Goal: Task Accomplishment & Management: Manage account settings

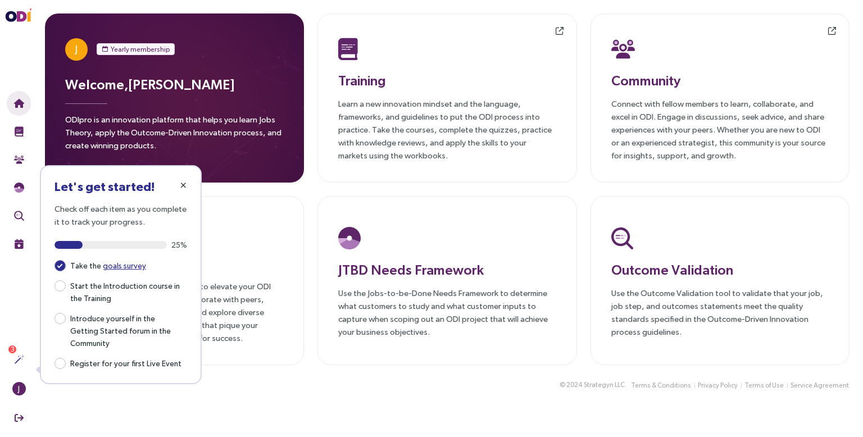
click at [186, 187] on span "button" at bounding box center [183, 185] width 9 height 9
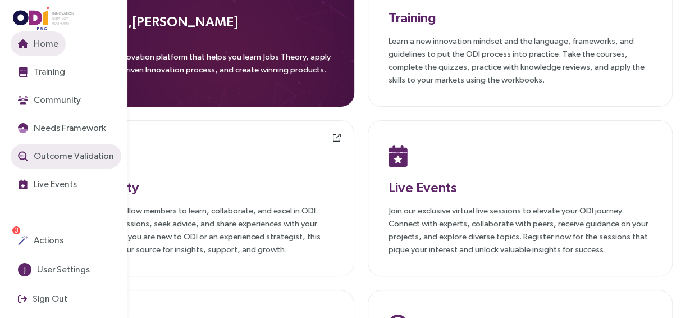
scroll to position [63, 0]
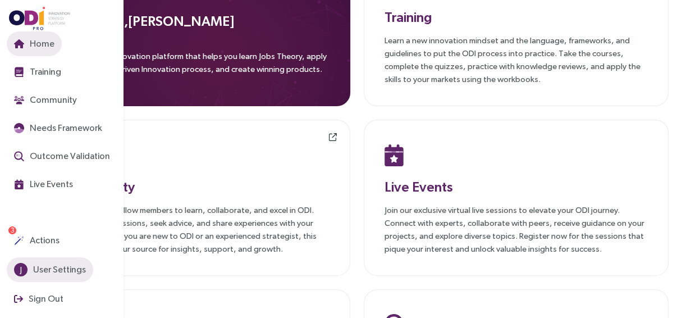
click at [51, 276] on span "User Settings" at bounding box center [58, 269] width 55 height 14
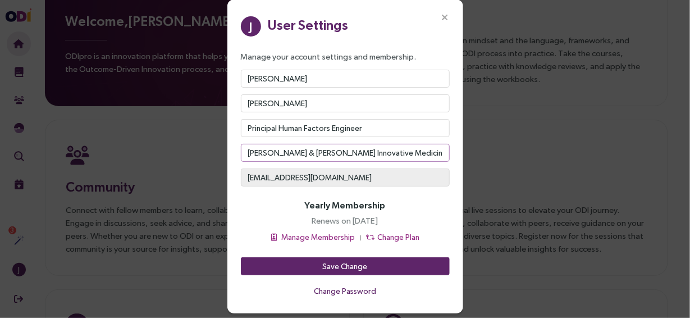
scroll to position [58, 0]
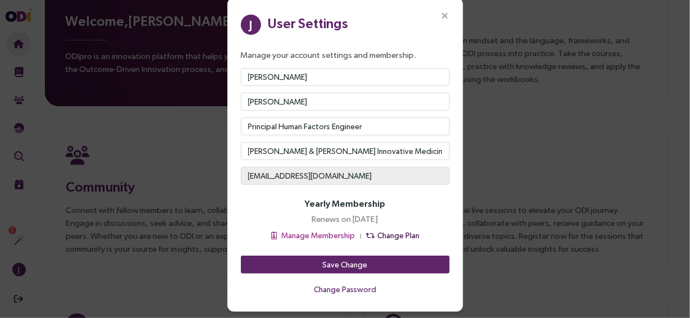
click at [378, 230] on span "Change Plan" at bounding box center [399, 235] width 42 height 12
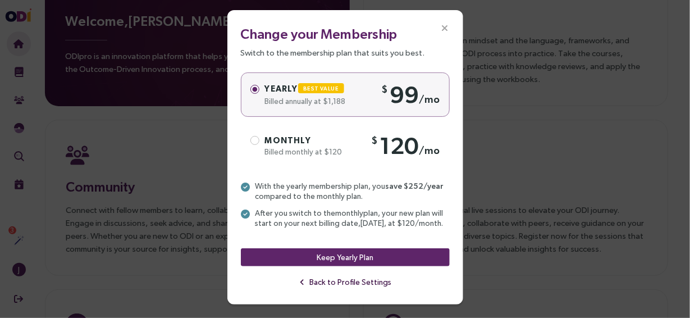
scroll to position [53, 0]
click at [341, 287] on span "Back to Profile Settings" at bounding box center [351, 282] width 82 height 12
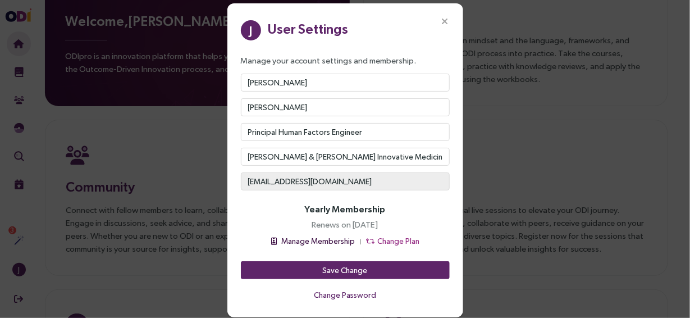
click at [343, 238] on span "Manage Membership" at bounding box center [319, 241] width 74 height 12
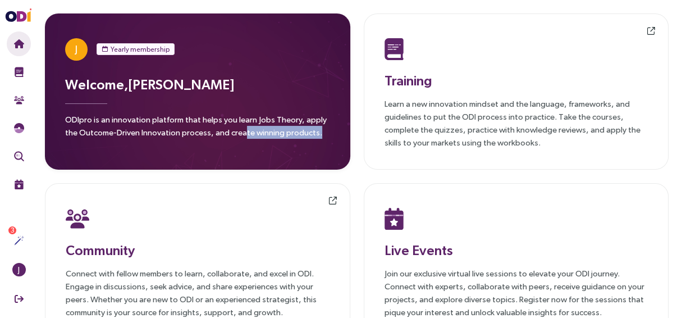
drag, startPoint x: 335, startPoint y: 131, endPoint x: 163, endPoint y: 126, distance: 171.9
click at [232, 126] on div "J Yearly membership Welcome, [PERSON_NAME] ODIpro is an innovation platform tha…" at bounding box center [198, 91] width 306 height 156
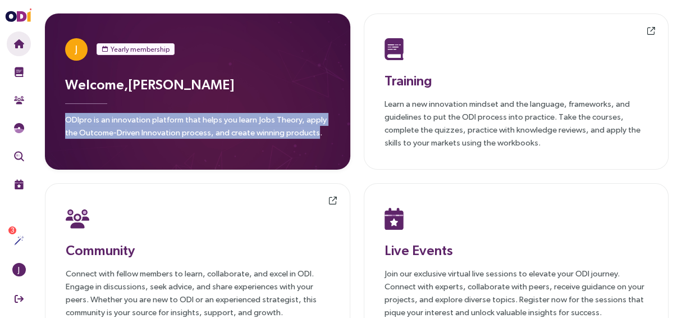
drag, startPoint x: 65, startPoint y: 121, endPoint x: 313, endPoint y: 138, distance: 249.4
click at [313, 138] on p "ODIpro is an innovation platform that helps you learn Jobs Theory, apply the Ou…" at bounding box center [197, 129] width 265 height 33
copy p "ODIpro is an innovation platform that helps you learn Jobs Theory, apply the Ou…"
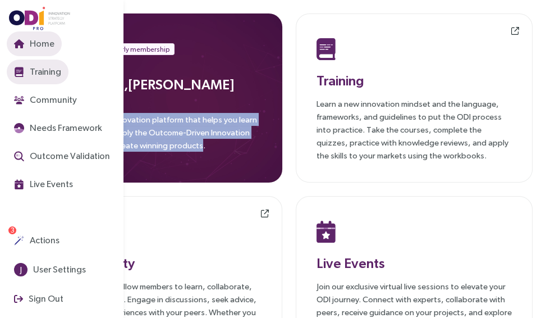
click at [42, 73] on span "Training" at bounding box center [45, 72] width 34 height 14
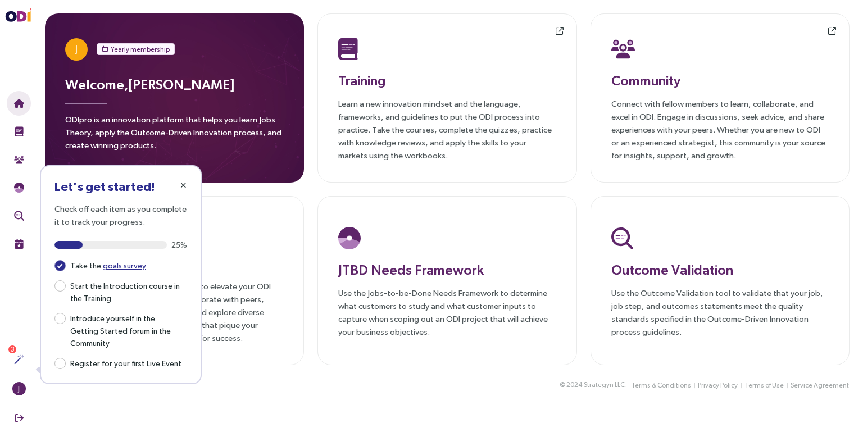
click at [181, 188] on icon "button" at bounding box center [183, 185] width 6 height 8
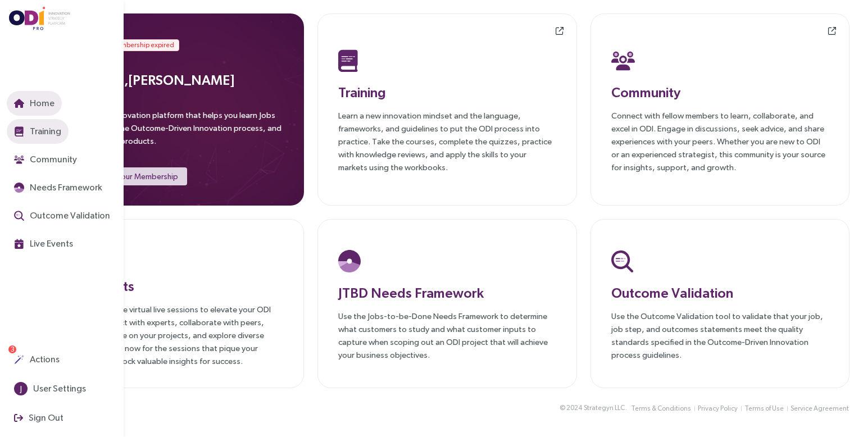
click at [22, 134] on img "button" at bounding box center [19, 131] width 10 height 10
